Goal: Task Accomplishment & Management: Manage account settings

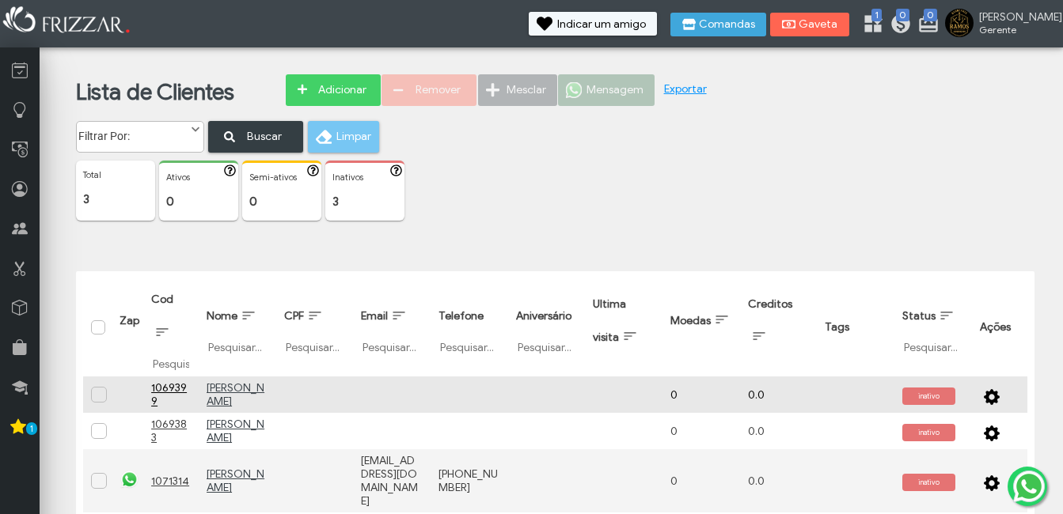
scroll to position [16, 0]
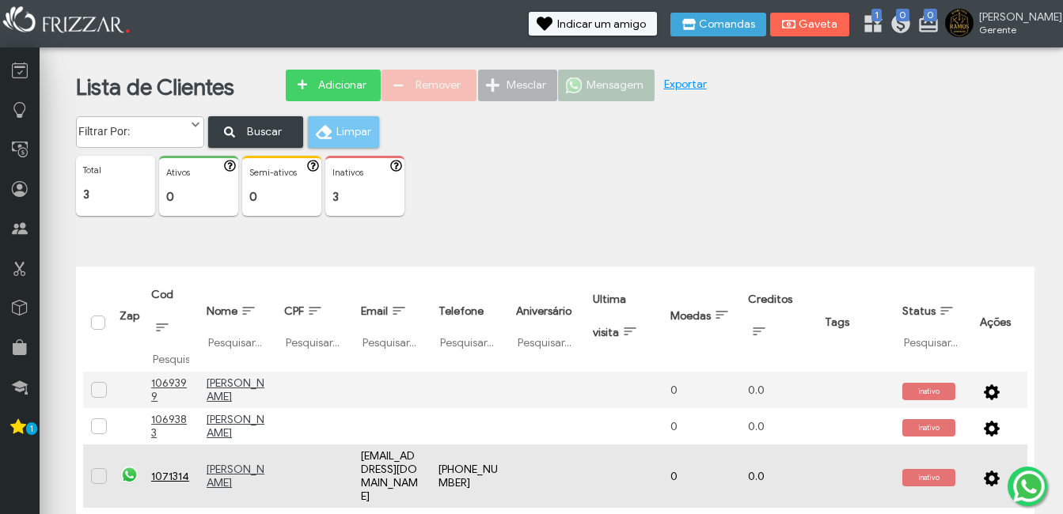
click at [215, 471] on u "[PERSON_NAME]" at bounding box center [236, 476] width 58 height 27
click at [988, 471] on span "button" at bounding box center [992, 476] width 16 height 16
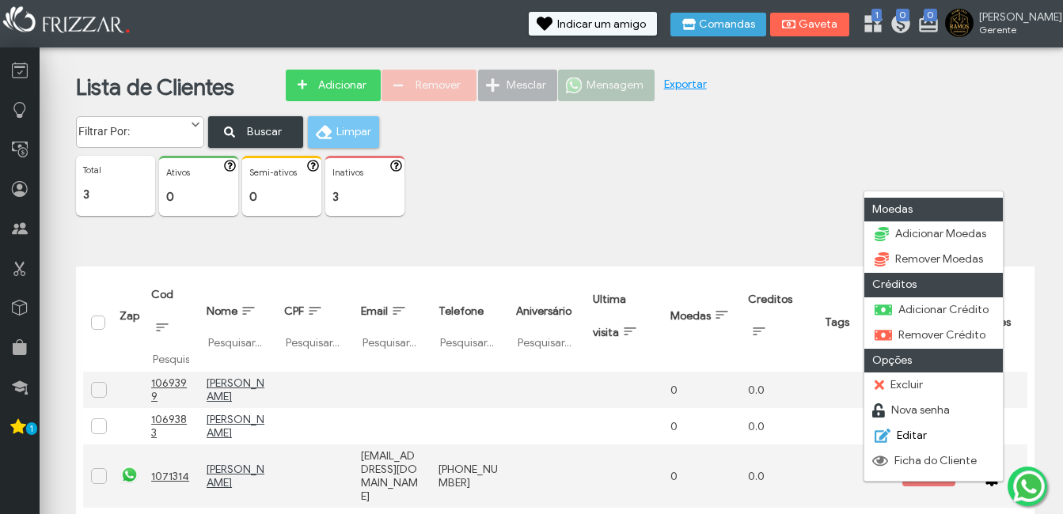
click at [914, 427] on link "Editar" at bounding box center [933, 436] width 138 height 25
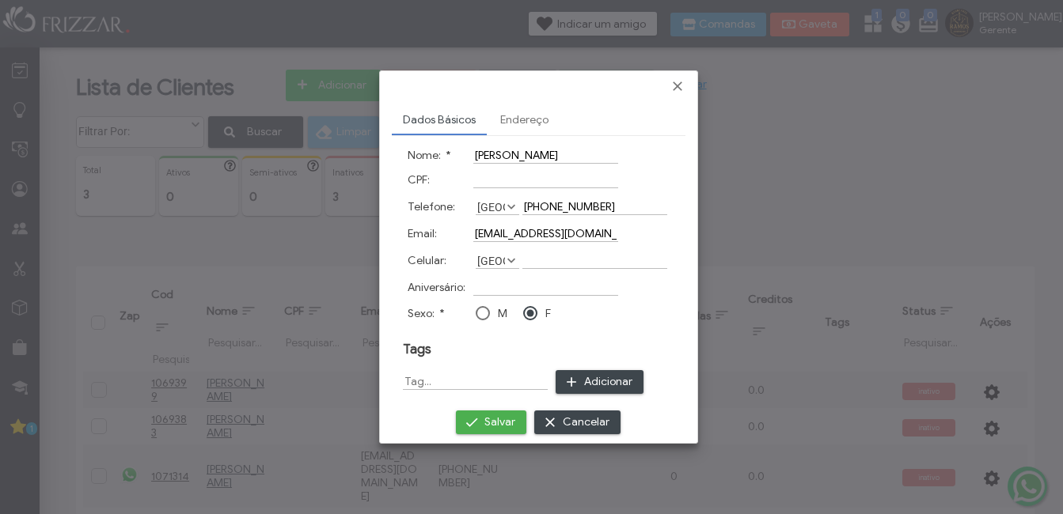
click at [483, 311] on div at bounding box center [483, 313] width 14 height 14
click at [519, 119] on link "Endereço" at bounding box center [524, 120] width 70 height 27
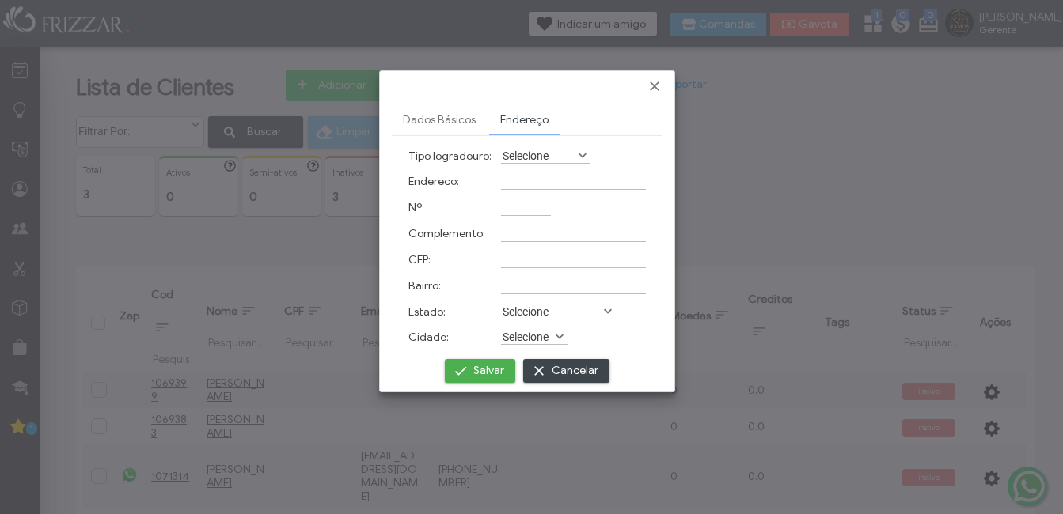
click at [485, 382] on table "[PERSON_NAME]" at bounding box center [527, 371] width 271 height 28
drag, startPoint x: 485, startPoint y: 382, endPoint x: 481, endPoint y: 373, distance: 9.6
click at [481, 373] on span "Salvar" at bounding box center [488, 371] width 31 height 24
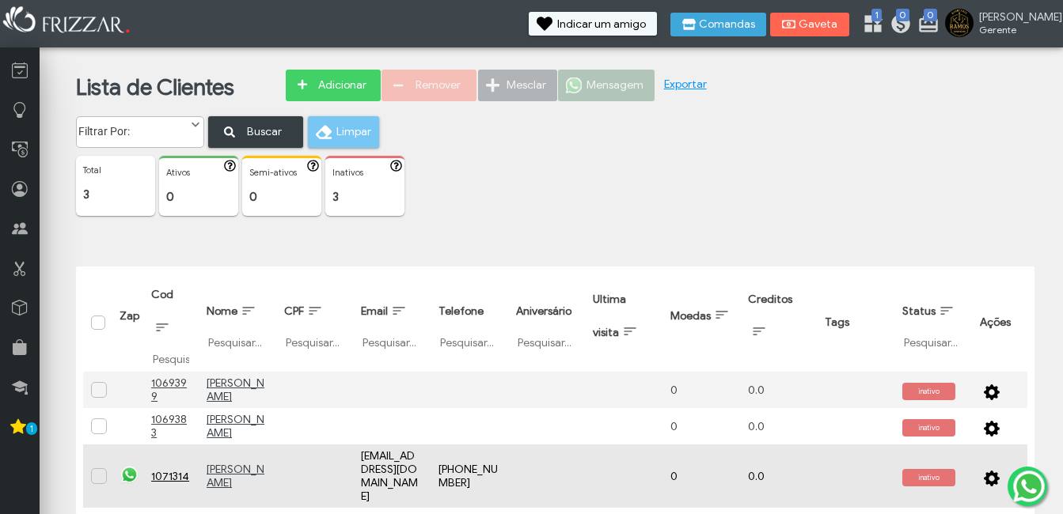
click at [218, 466] on u "[PERSON_NAME]" at bounding box center [236, 476] width 58 height 27
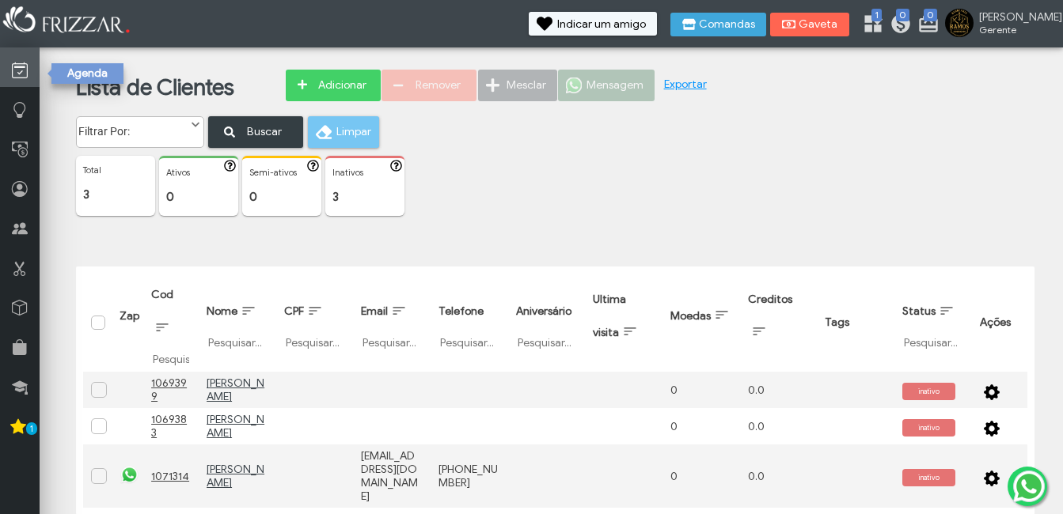
click at [25, 56] on link at bounding box center [20, 67] width 40 height 40
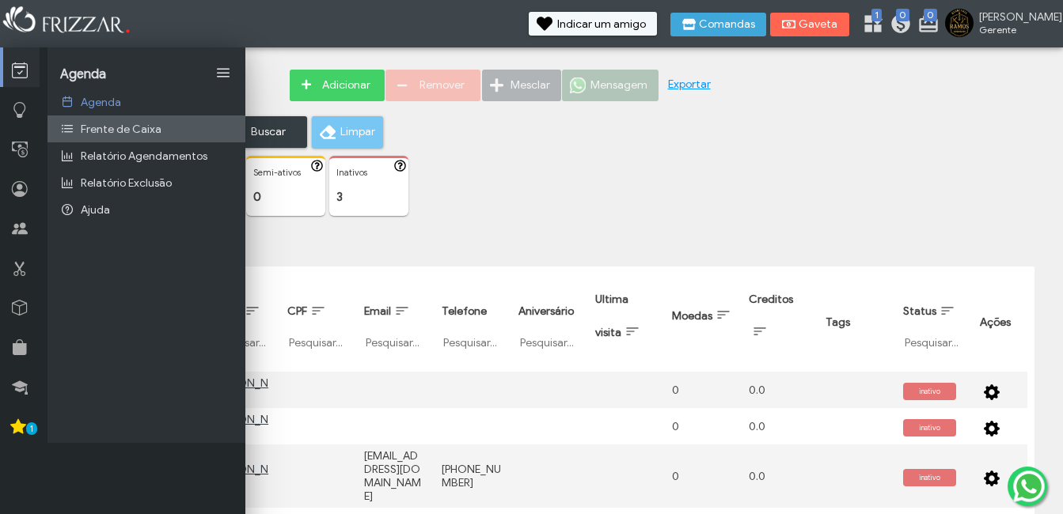
click at [145, 130] on span "Frente de Caixa" at bounding box center [121, 129] width 81 height 13
